Goal: Book appointment/travel/reservation

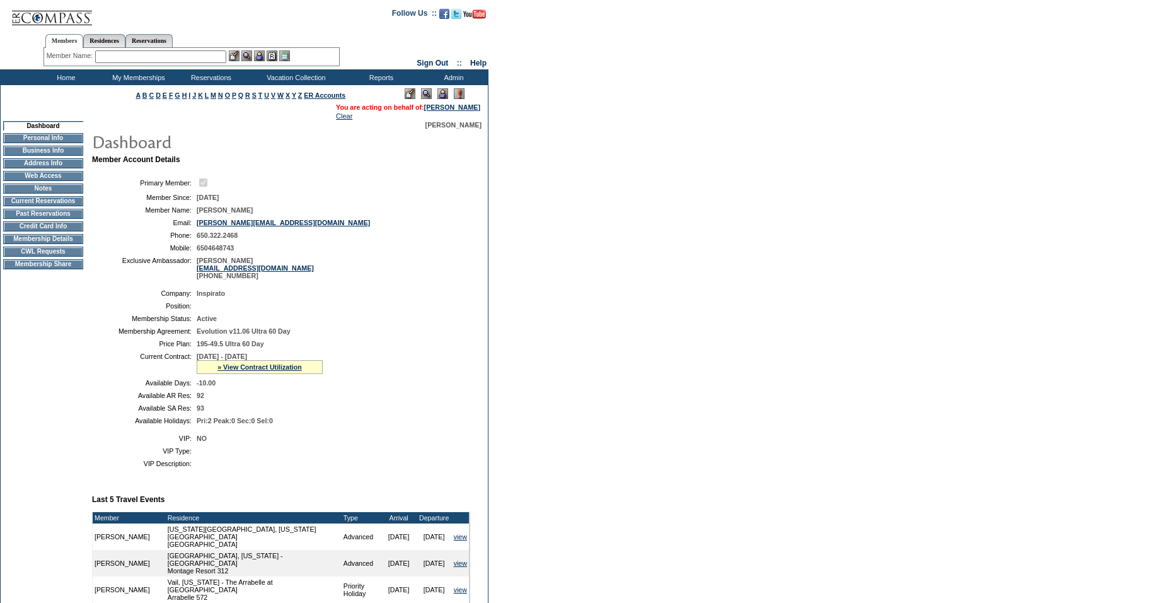
click at [42, 206] on td "Current Reservations" at bounding box center [43, 201] width 80 height 10
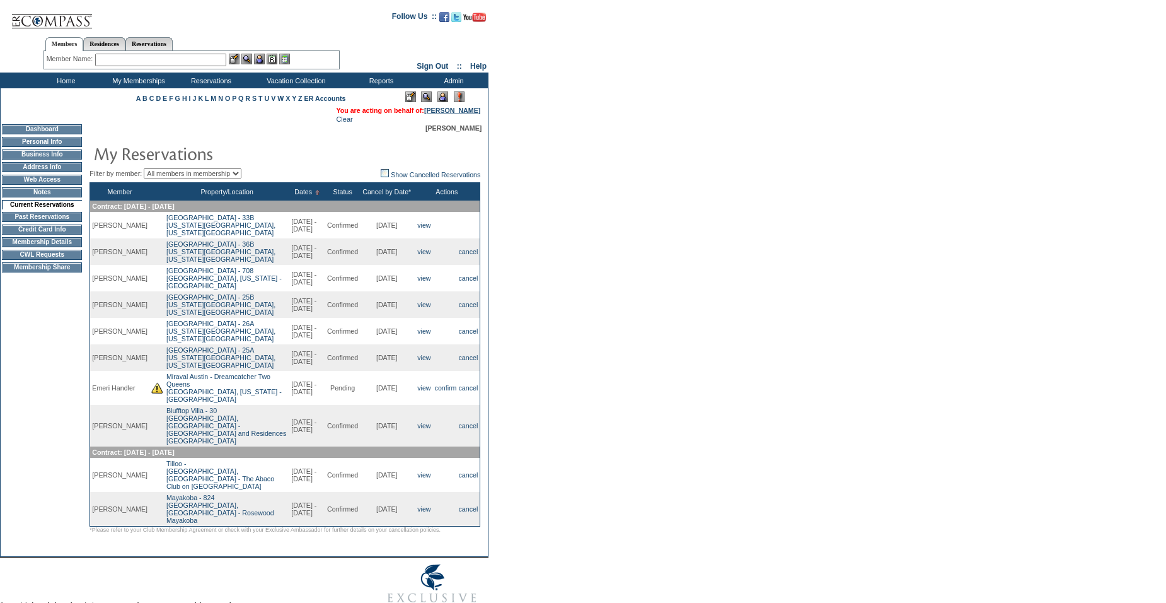
click at [455, 110] on link "[PERSON_NAME]" at bounding box center [452, 111] width 56 height 8
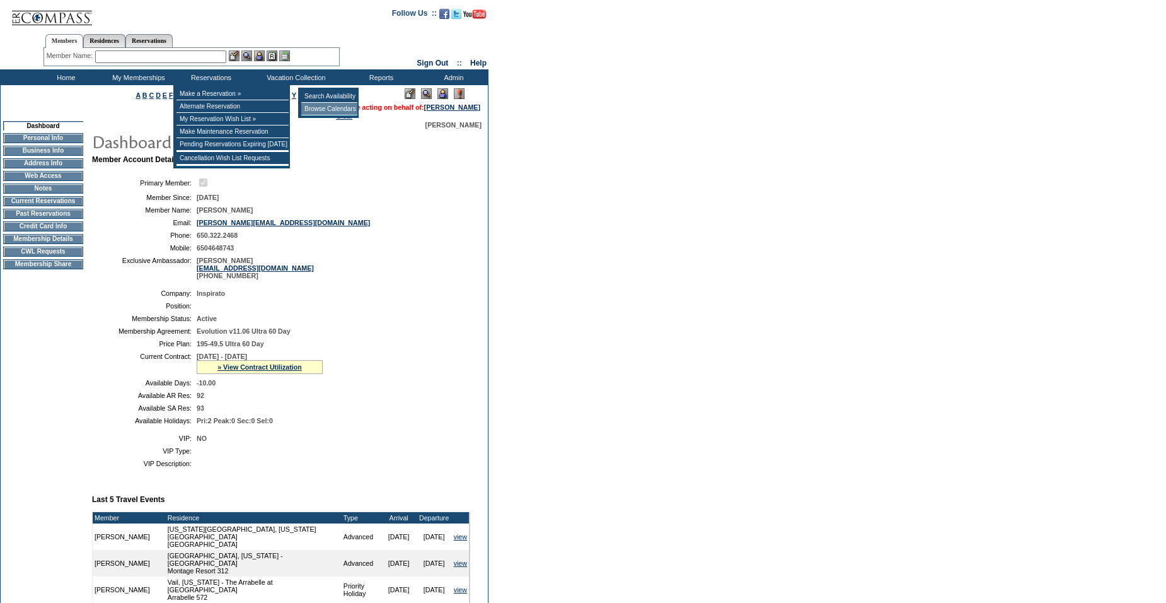
click at [333, 108] on td "Browse Calendars" at bounding box center [329, 109] width 56 height 13
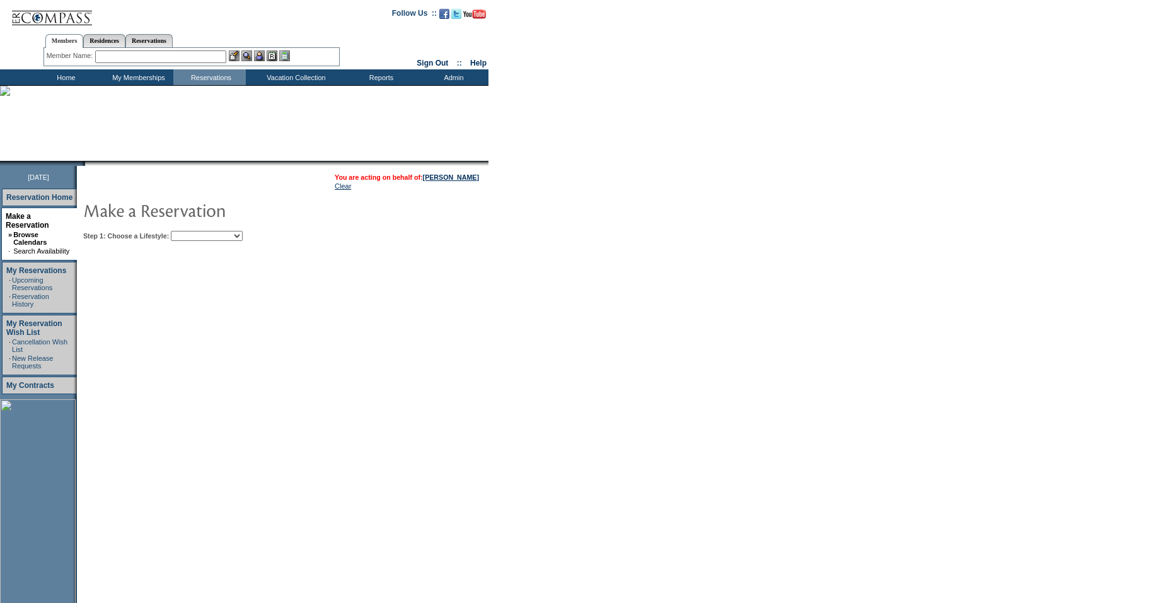
click at [219, 234] on select "My Favorites Beach Leisure Metropolitan Mountain OIAL for Adventure OIAL for Co…" at bounding box center [207, 236] width 72 height 10
click at [192, 232] on select "My Favorites Beach Leisure Metropolitan Mountain OIAL for Adventure OIAL for Co…" at bounding box center [207, 236] width 72 height 10
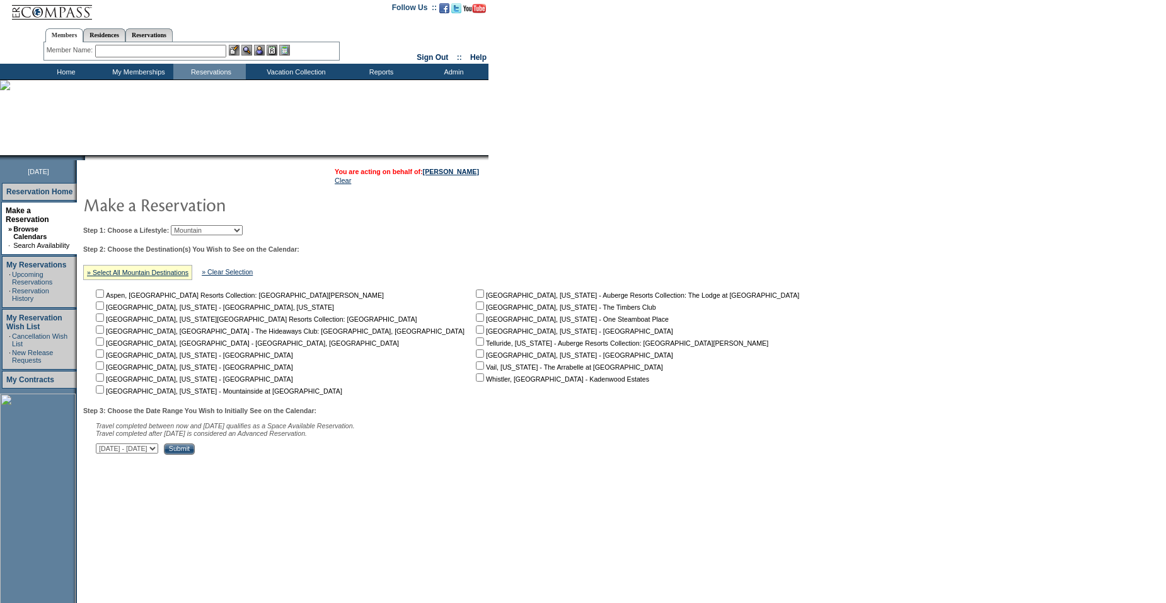
scroll to position [11, 0]
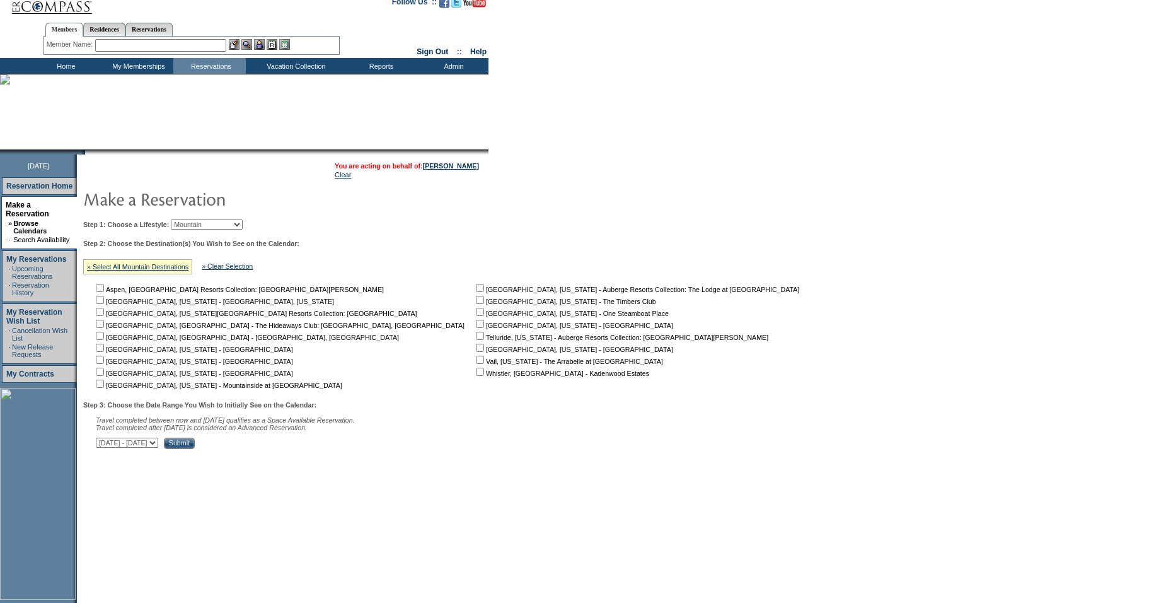
click at [199, 228] on select "My Favorites Beach Leisure Metropolitan Mountain OIAL for Adventure OIAL for Co…" at bounding box center [207, 224] width 72 height 10
select select "Beach"
click at [192, 221] on select "My Favorites Beach Leisure Metropolitan Mountain OIAL for Adventure OIAL for Co…" at bounding box center [207, 224] width 72 height 10
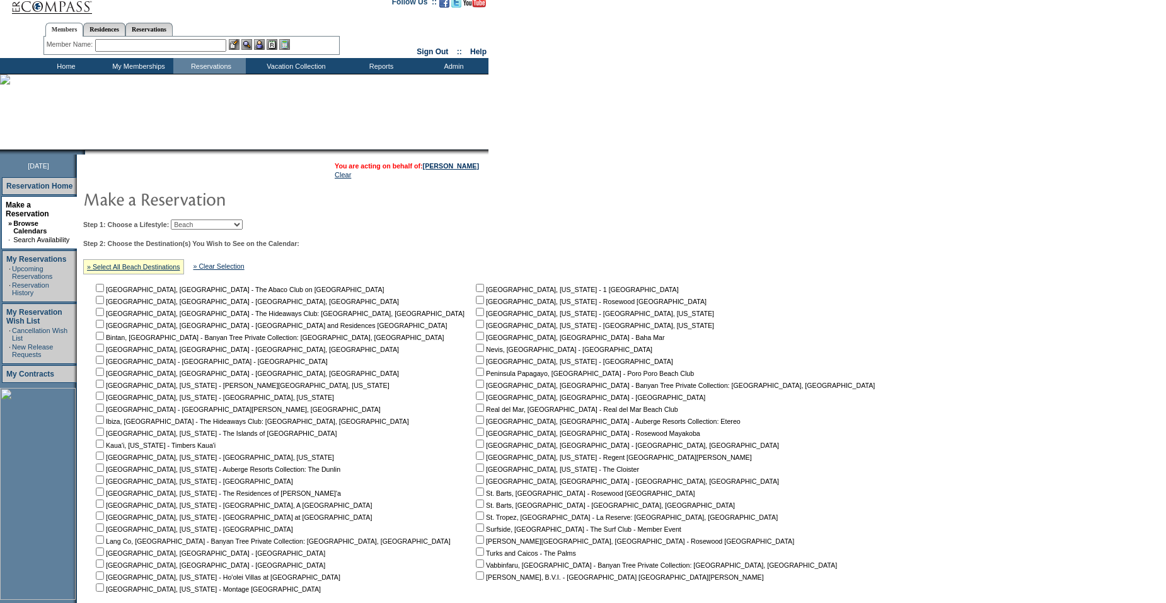
click at [104, 483] on input "checkbox" at bounding box center [100, 479] width 8 height 8
checkbox input "true"
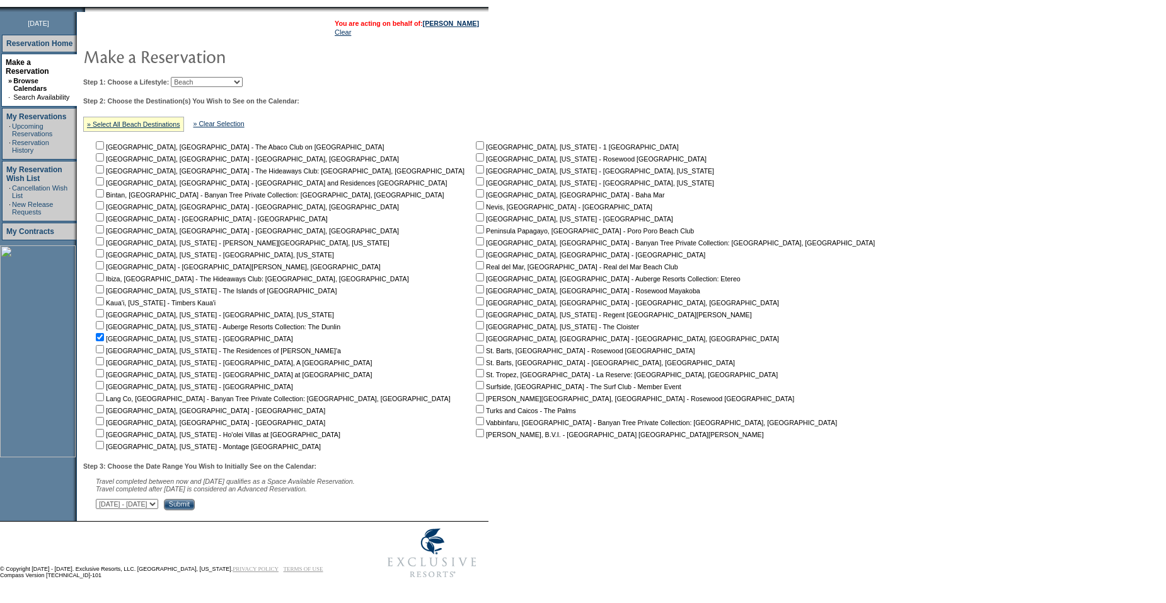
click at [195, 502] on input "Submit" at bounding box center [179, 504] width 31 height 11
